Goal: Task Accomplishment & Management: Use online tool/utility

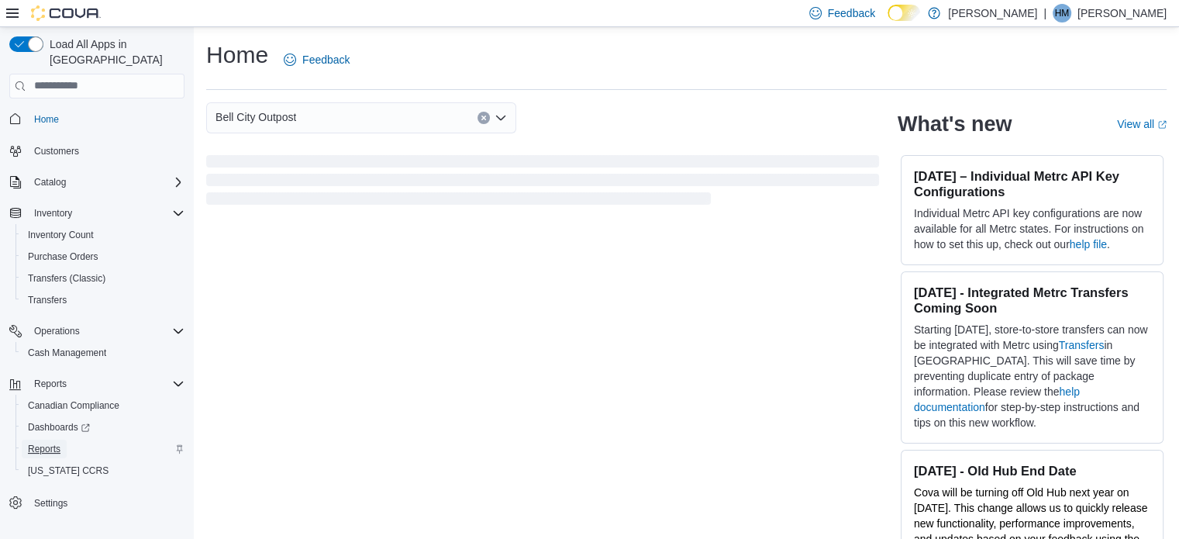
click at [44, 443] on span "Reports" at bounding box center [44, 449] width 33 height 12
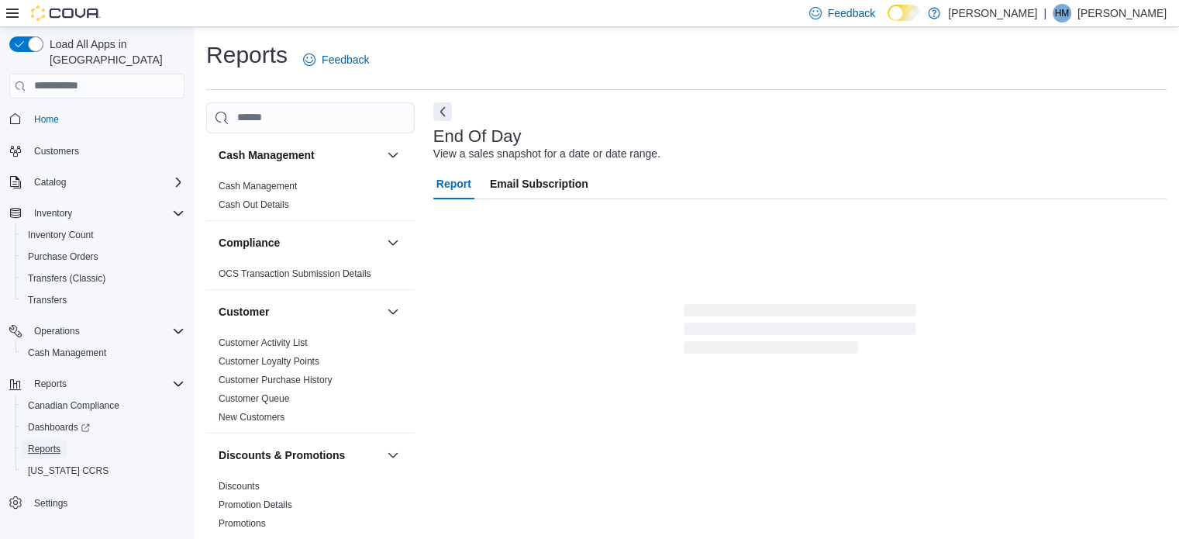
scroll to position [10, 0]
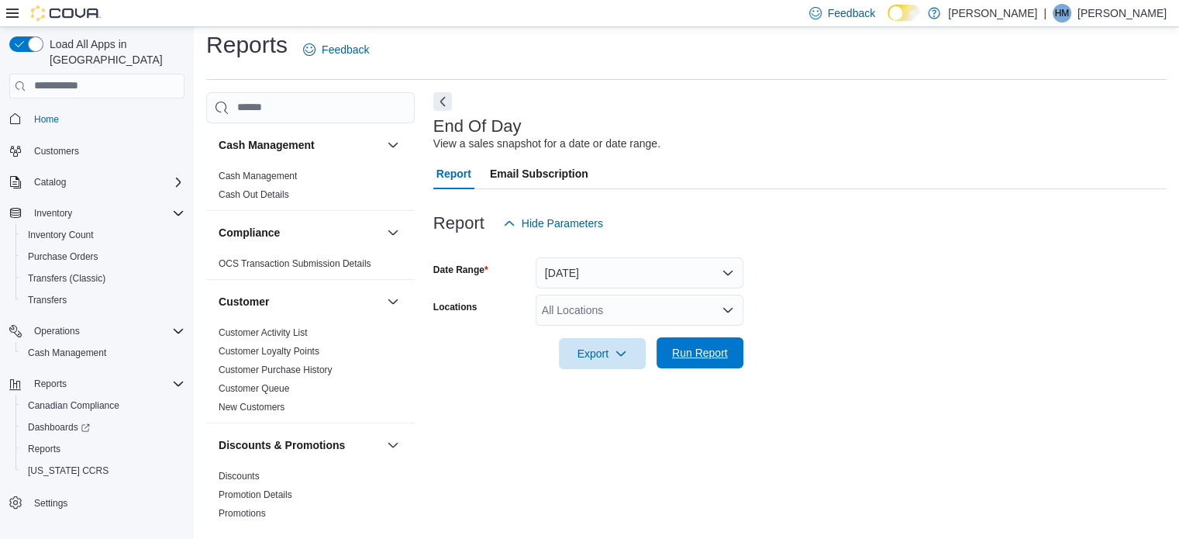
click at [696, 354] on span "Run Report" at bounding box center [700, 353] width 56 height 16
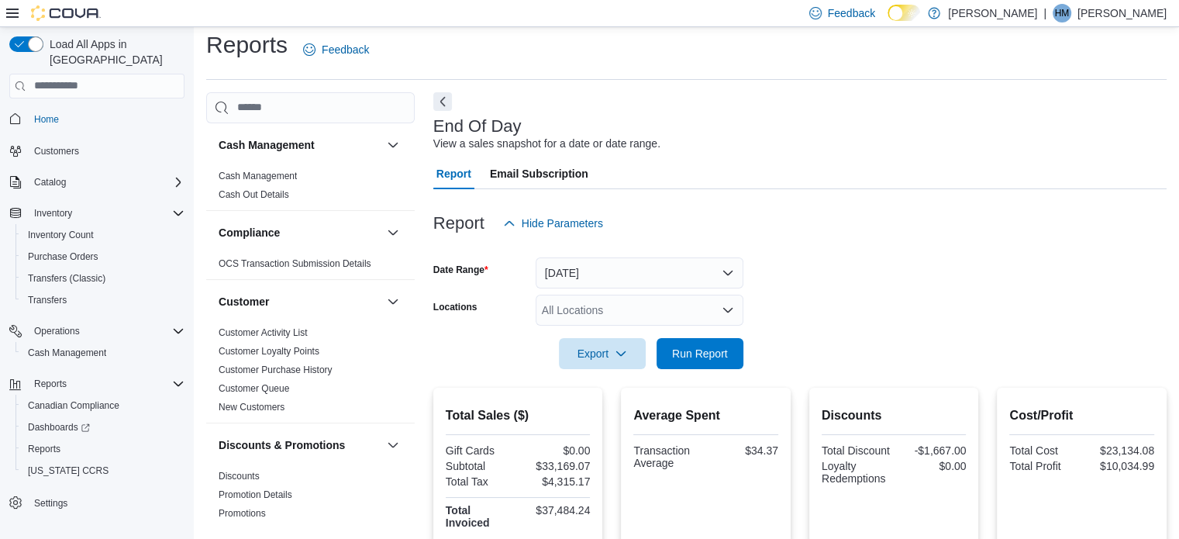
click at [717, 306] on div "All Locations" at bounding box center [640, 310] width 208 height 31
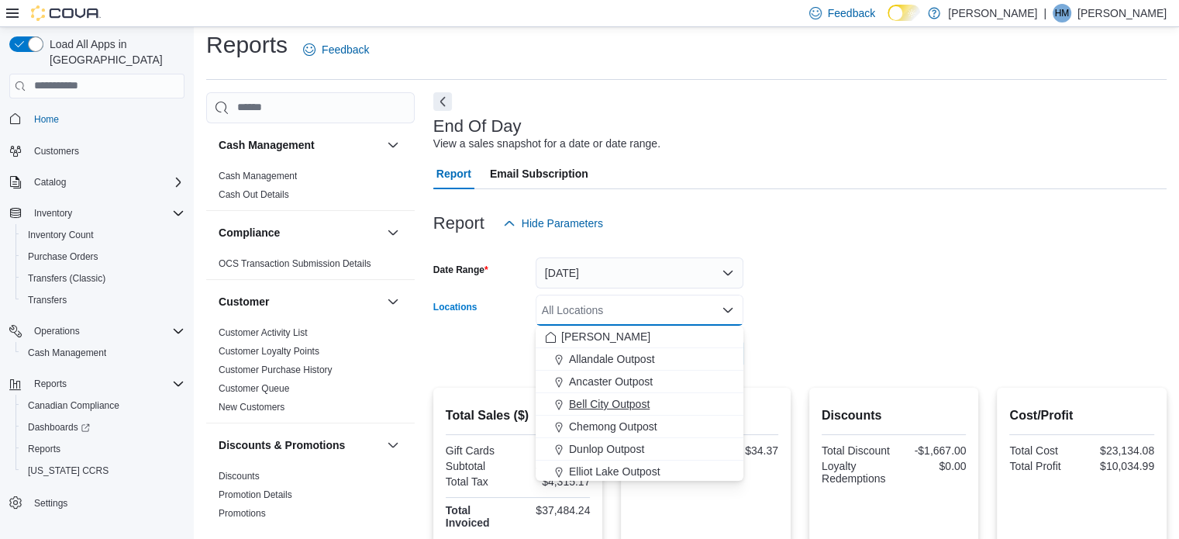
click at [604, 402] on span "Bell City Outpost" at bounding box center [609, 404] width 81 height 16
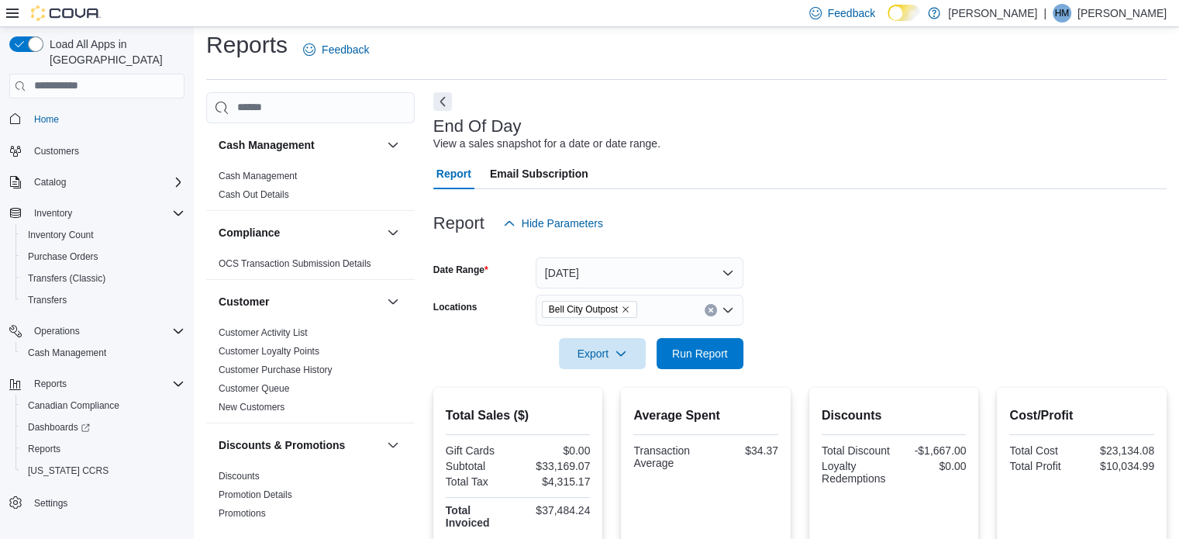
click at [786, 354] on form "Date Range [DATE] Locations [GEOGRAPHIC_DATA] Outpost Export Run Report" at bounding box center [800, 304] width 734 height 130
click at [692, 354] on span "Run Report" at bounding box center [700, 353] width 56 height 16
